Goal: Use online tool/utility: Use online tool/utility

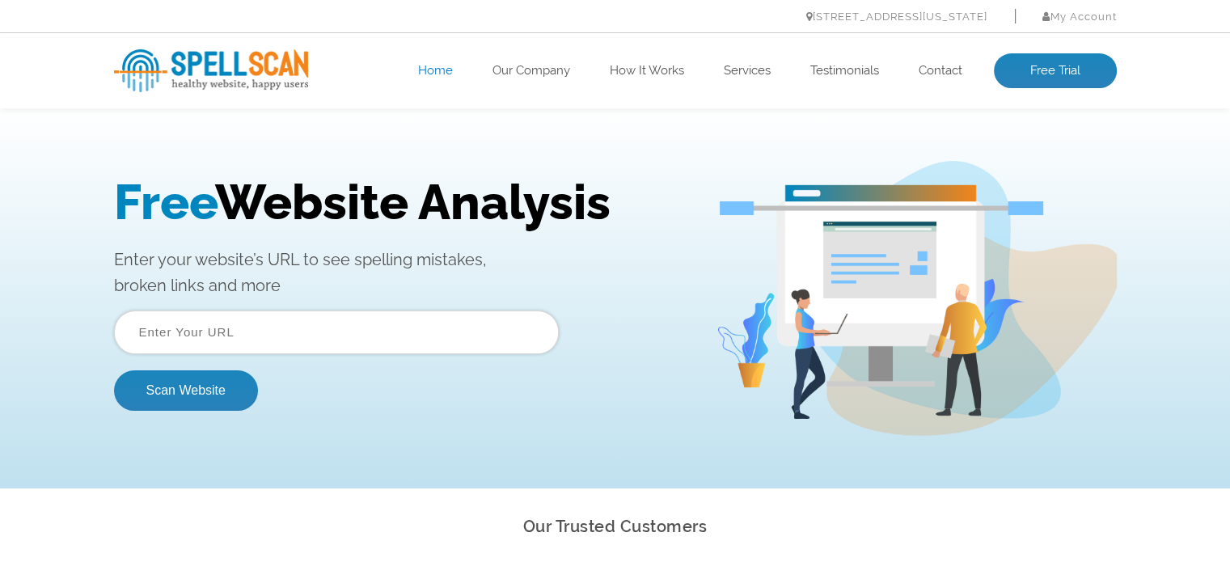
drag, startPoint x: 324, startPoint y: 108, endPoint x: 197, endPoint y: 125, distance: 127.3
click at [197, 125] on div "Free Website Analysis Enter your website’s URL to see spelling mistakes, broken…" at bounding box center [615, 298] width 1230 height 380
click at [188, 339] on input "text" at bounding box center [336, 333] width 445 height 44
paste input "https://www.mr-cameras.com/"
type input "https://www.mr-cameras.com/"
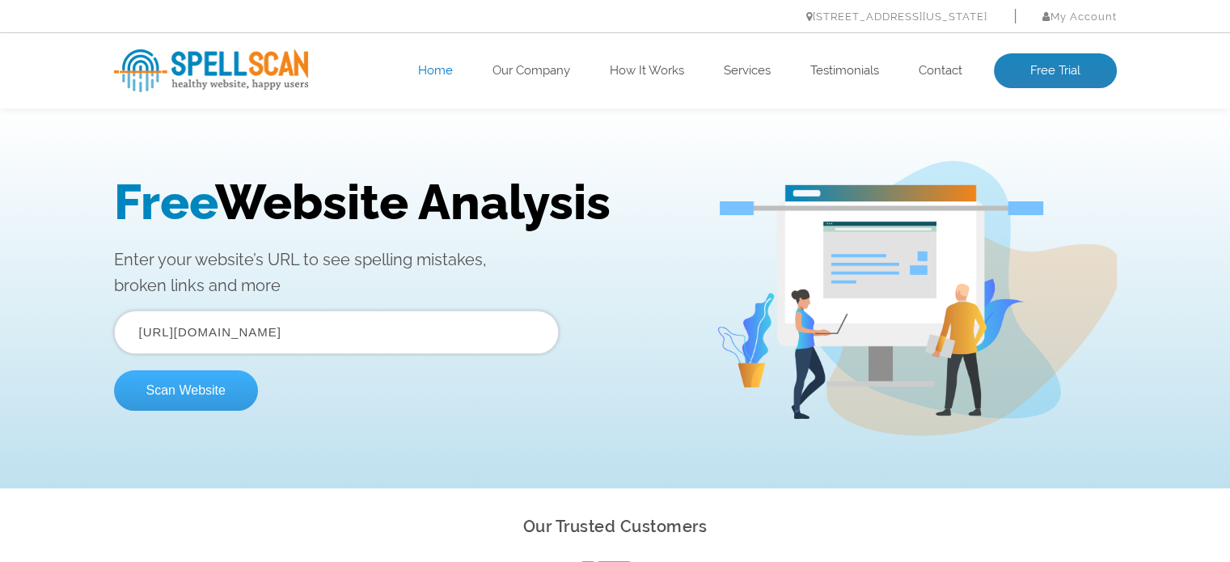
click at [181, 387] on button "Scan Website" at bounding box center [186, 390] width 144 height 40
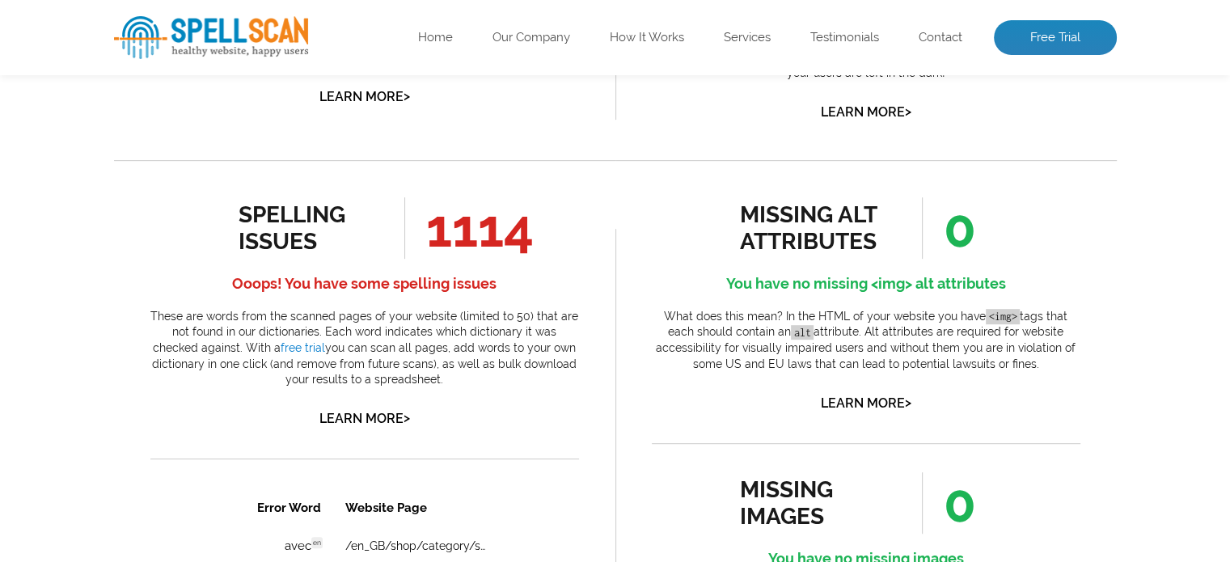
scroll to position [809, 0]
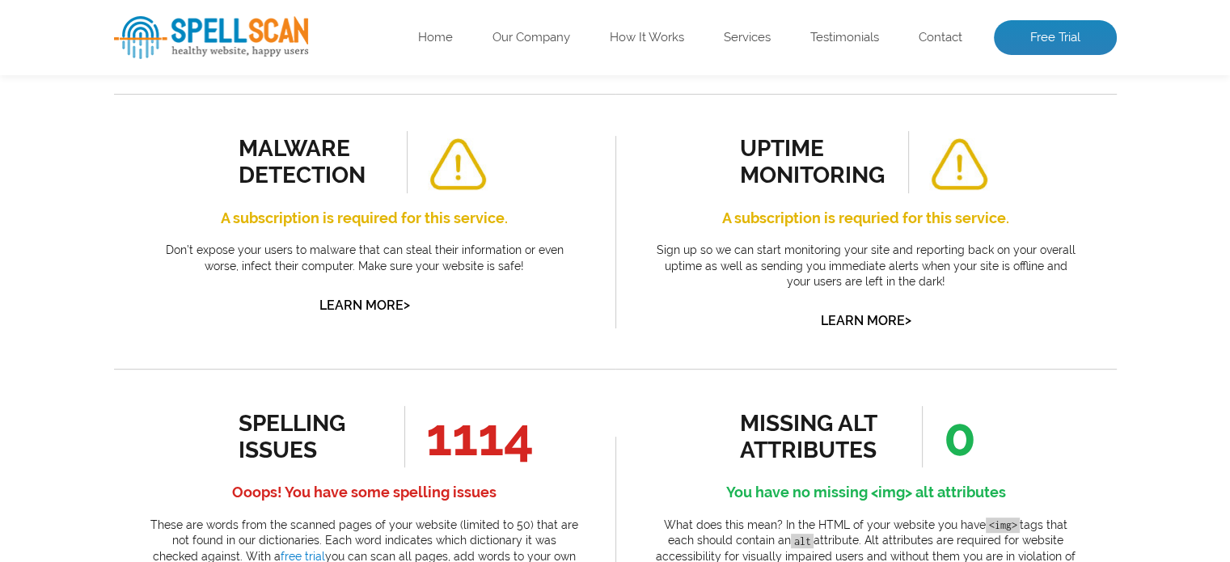
scroll to position [728, 0]
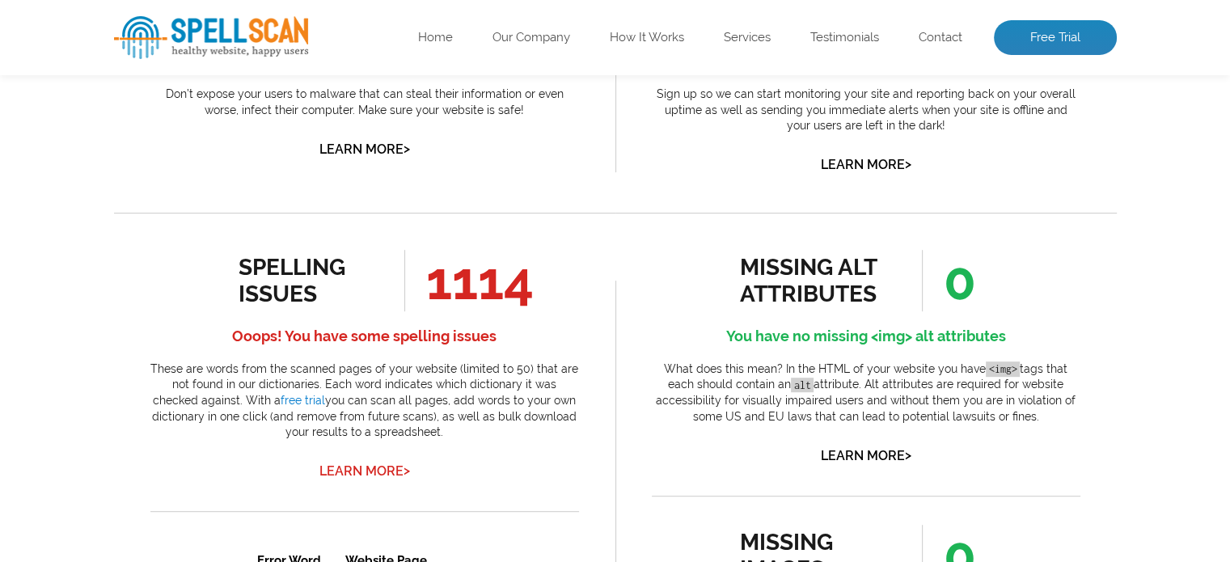
click at [379, 471] on link "Learn More >" at bounding box center [365, 471] width 91 height 15
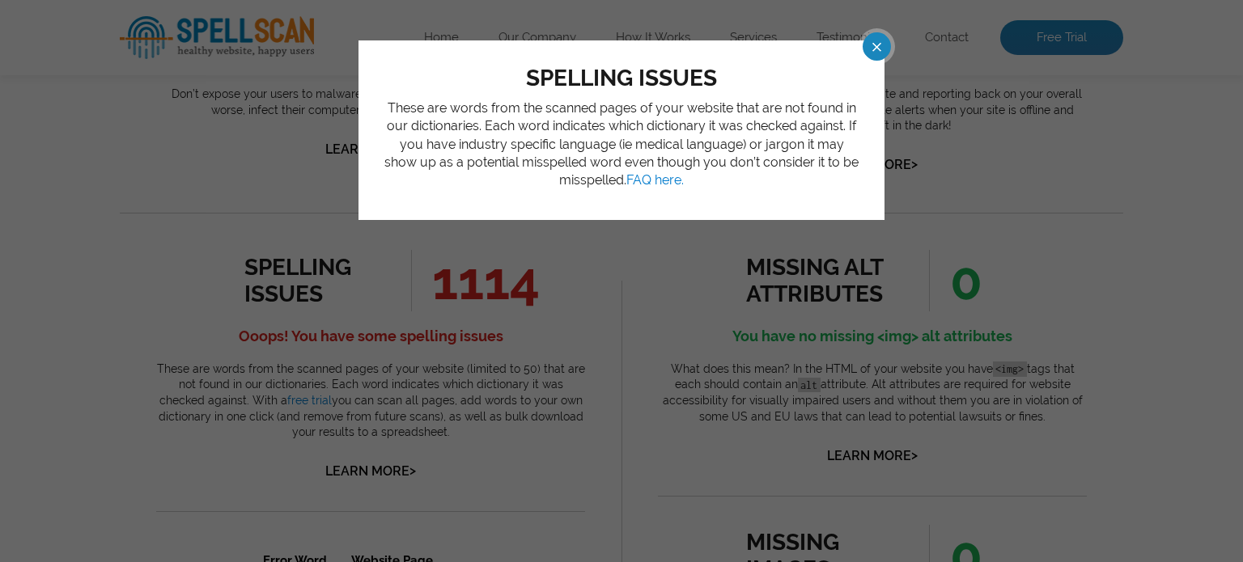
click at [872, 51] on span at bounding box center [862, 46] width 28 height 28
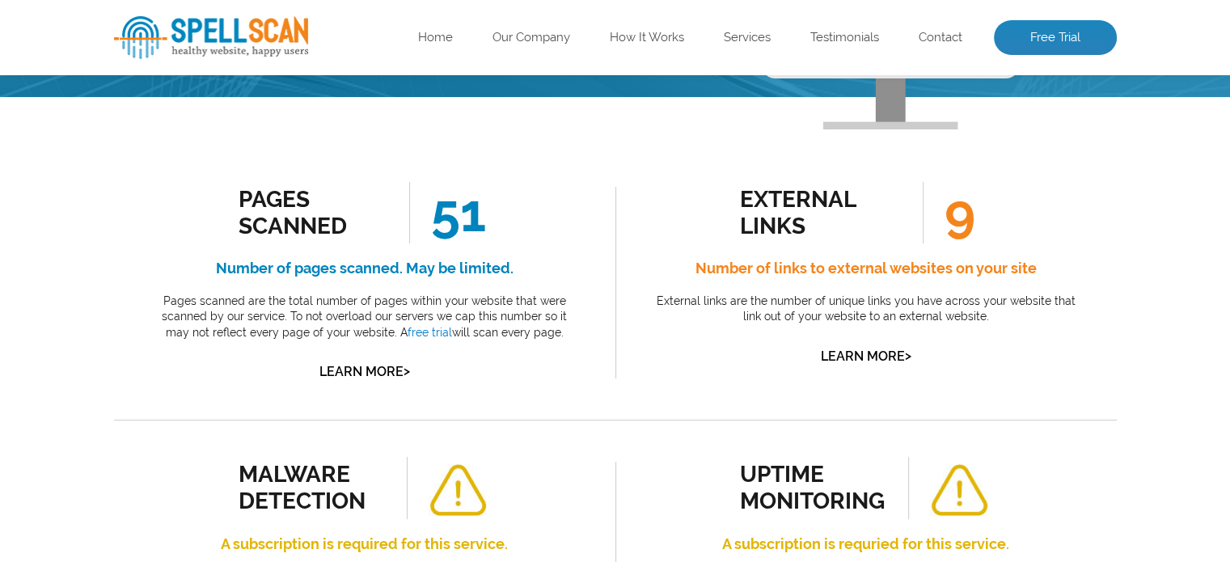
scroll to position [243, 0]
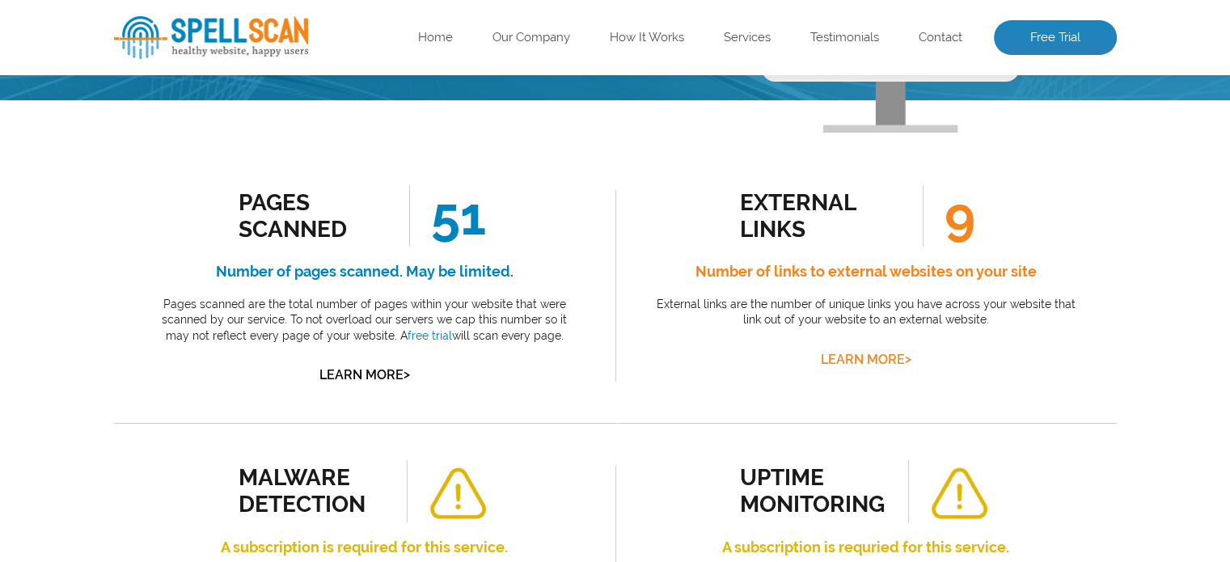
click at [863, 354] on link "Learn More >" at bounding box center [866, 359] width 91 height 15
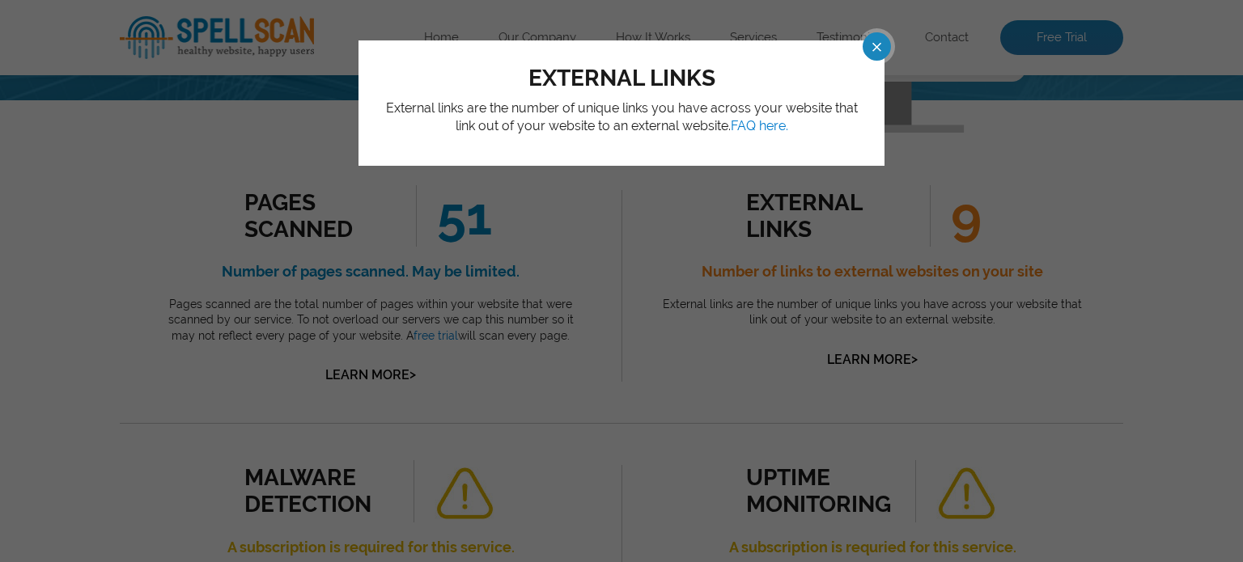
click at [867, 51] on span at bounding box center [862, 46] width 28 height 28
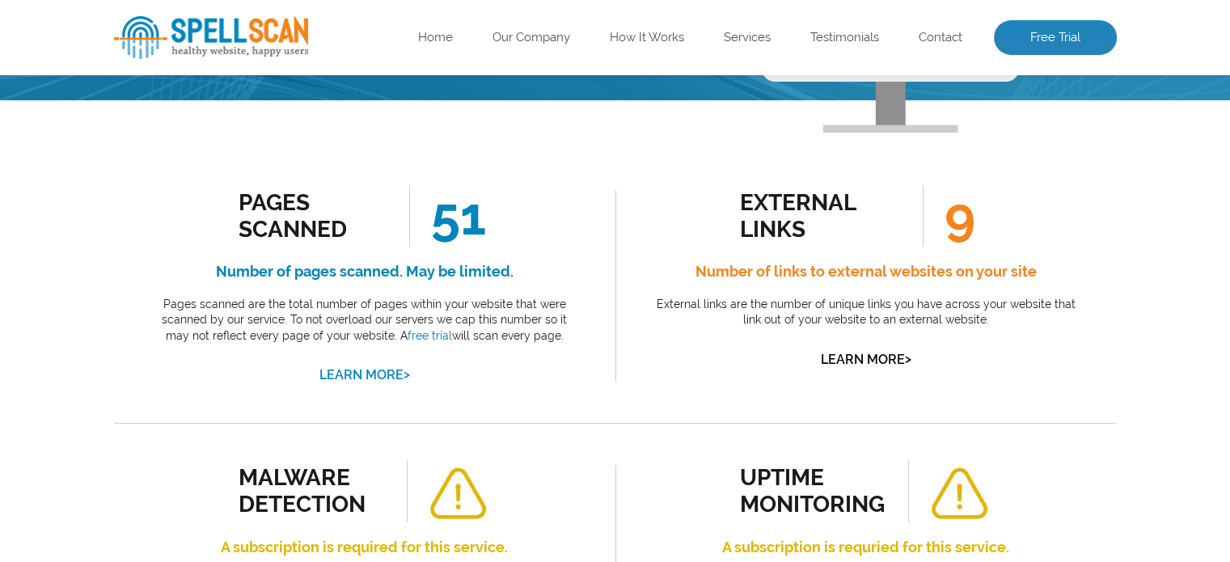
click at [379, 375] on link "Learn More >" at bounding box center [365, 374] width 91 height 15
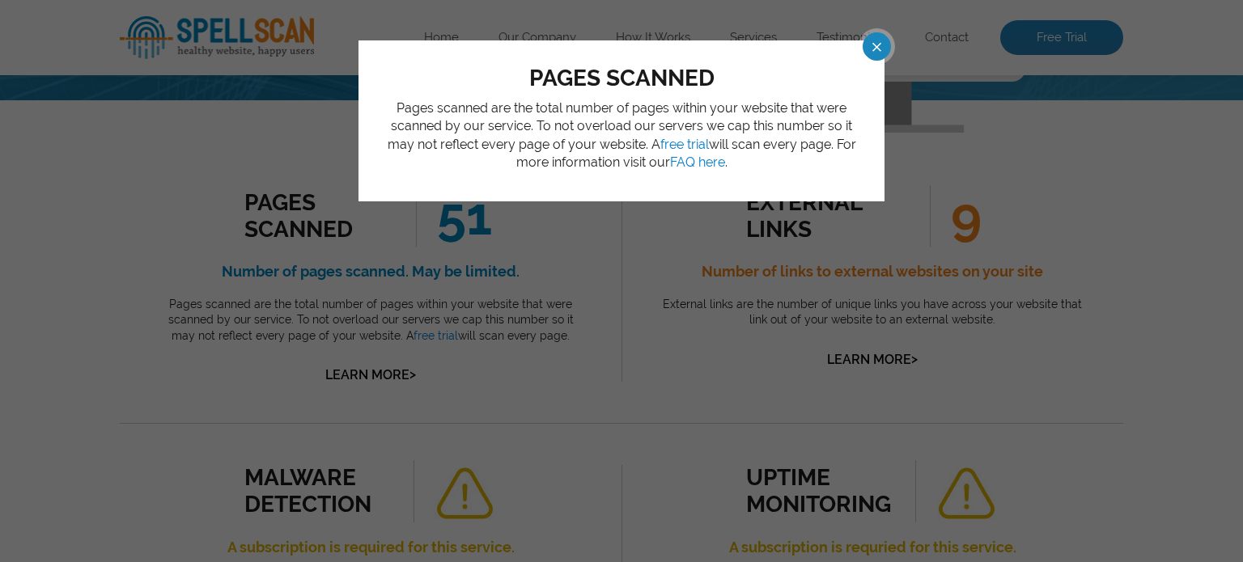
click at [862, 60] on span at bounding box center [862, 46] width 28 height 28
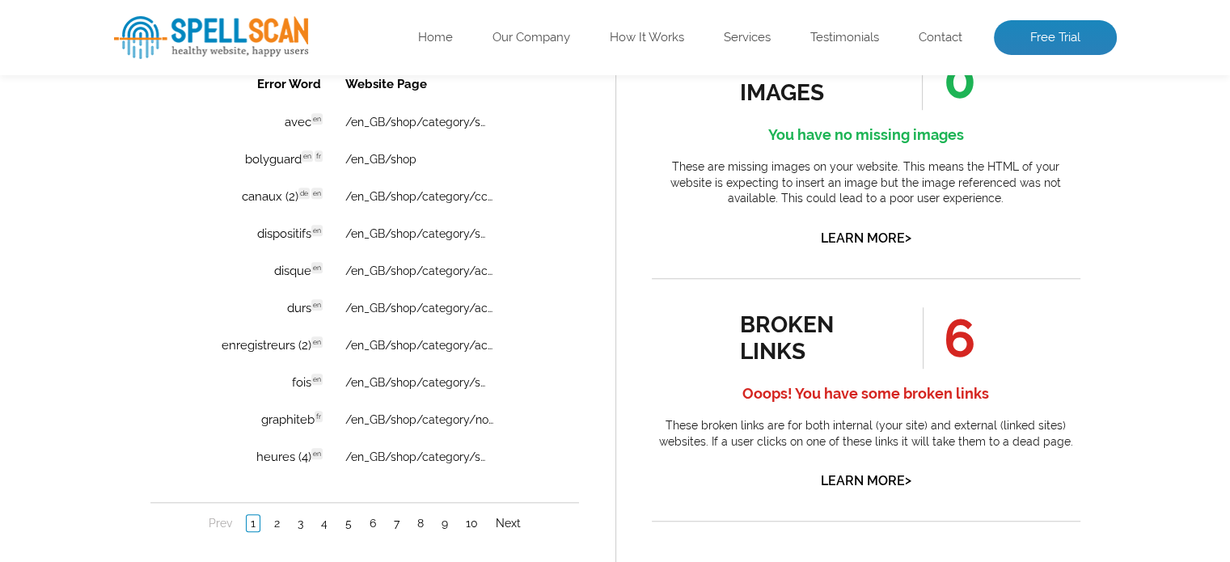
scroll to position [0, 0]
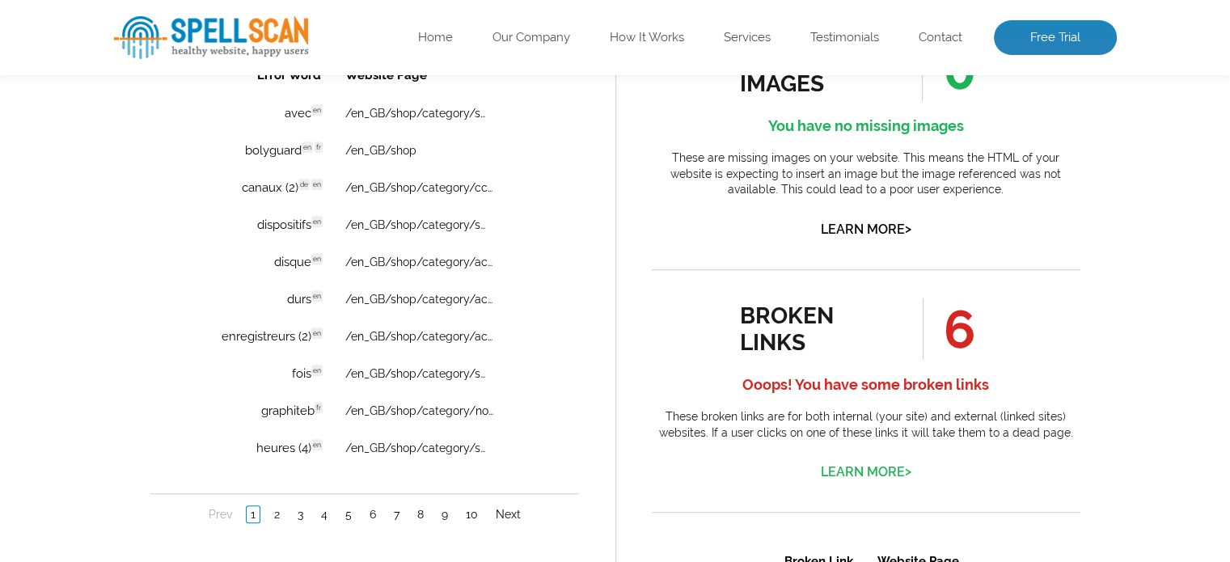
click at [881, 471] on link "Learn More >" at bounding box center [866, 471] width 91 height 15
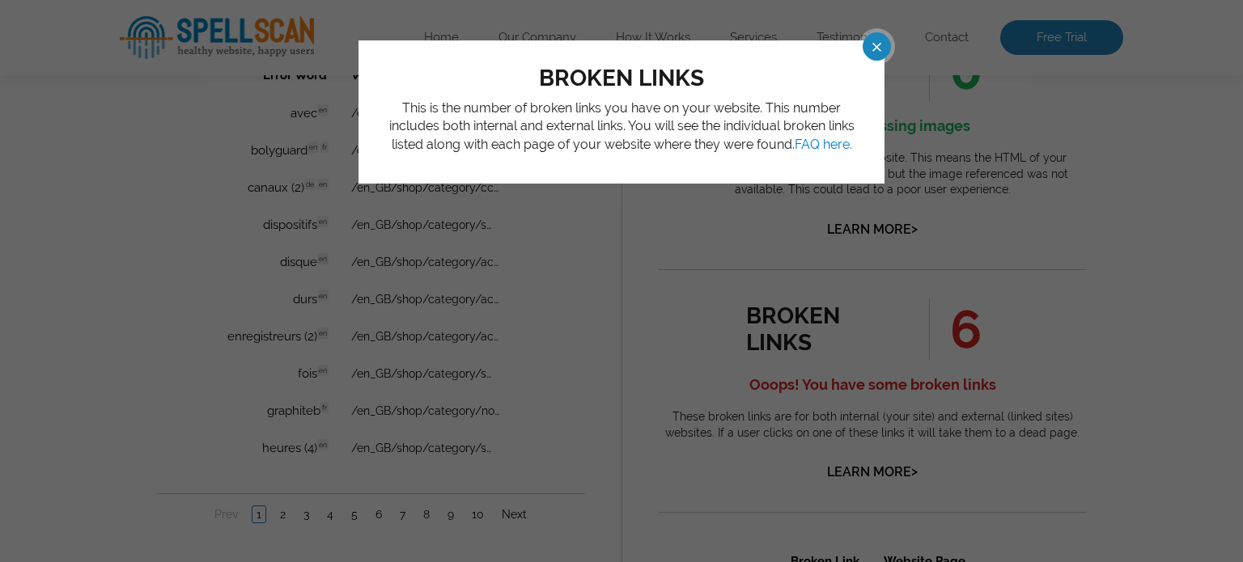
click at [872, 54] on span at bounding box center [862, 46] width 28 height 28
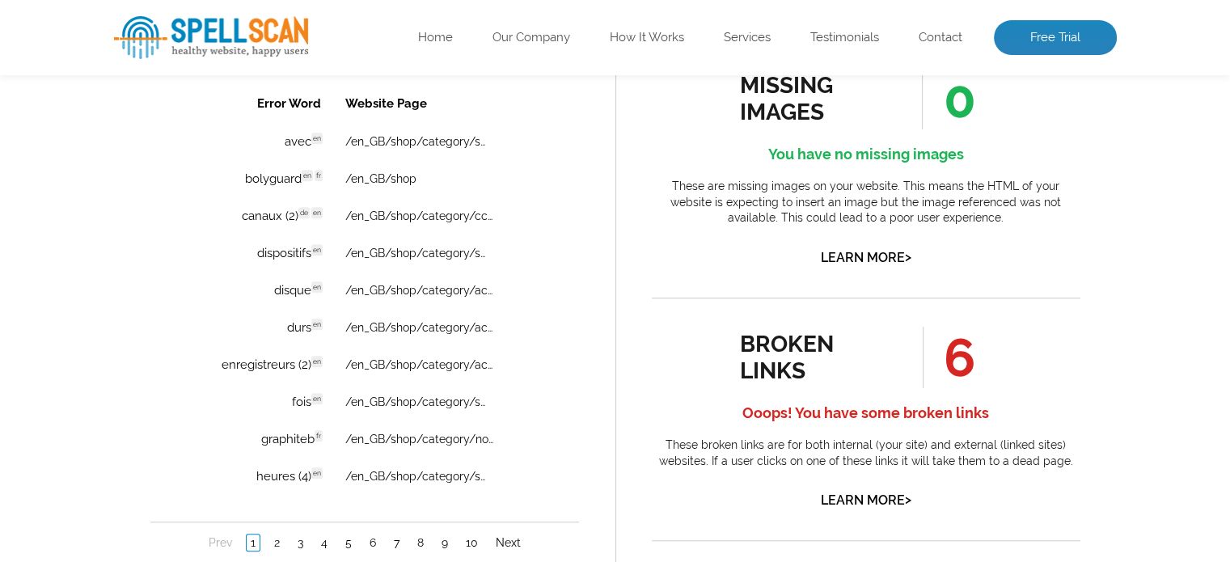
scroll to position [1213, 0]
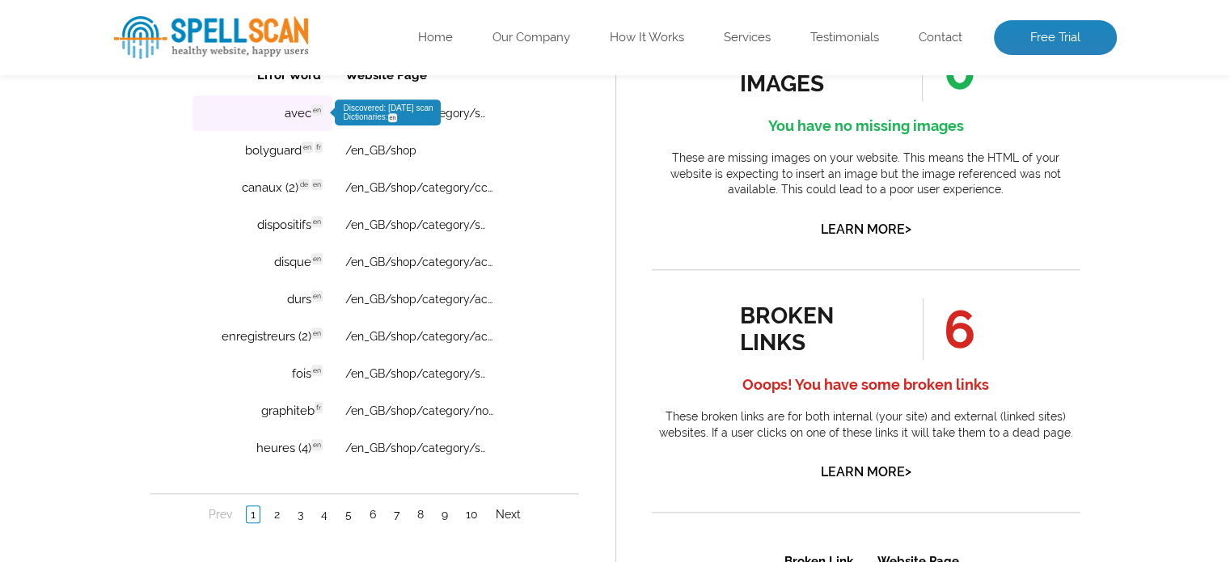
click at [315, 107] on span "en" at bounding box center [316, 109] width 11 height 11
click at [281, 506] on link "2" at bounding box center [276, 514] width 14 height 16
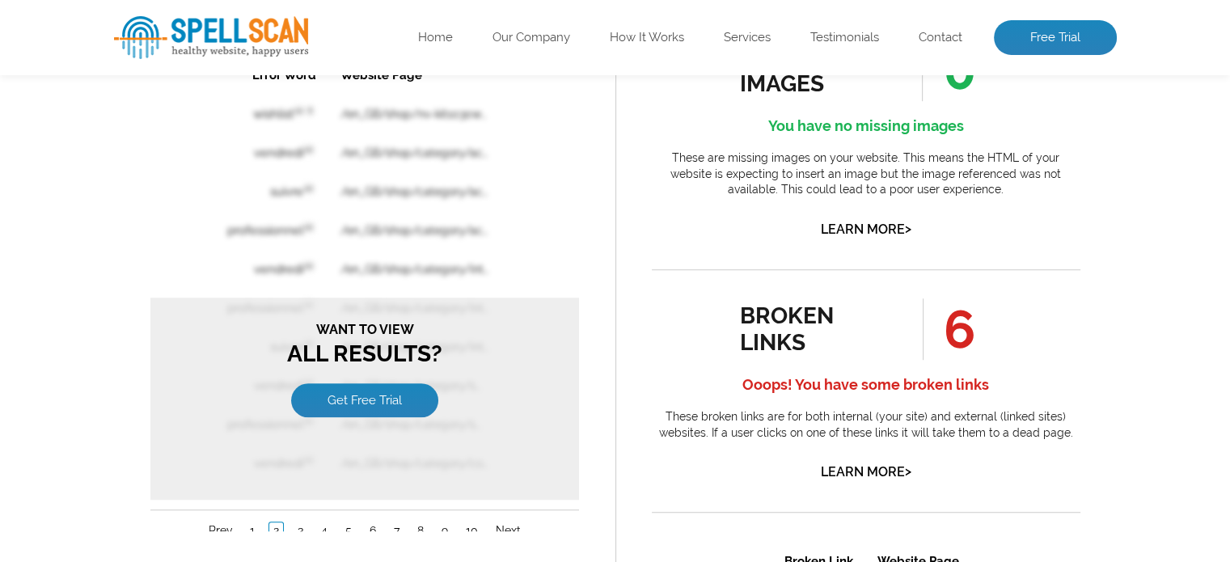
scroll to position [0, 0]
